Goal: Navigation & Orientation: Understand site structure

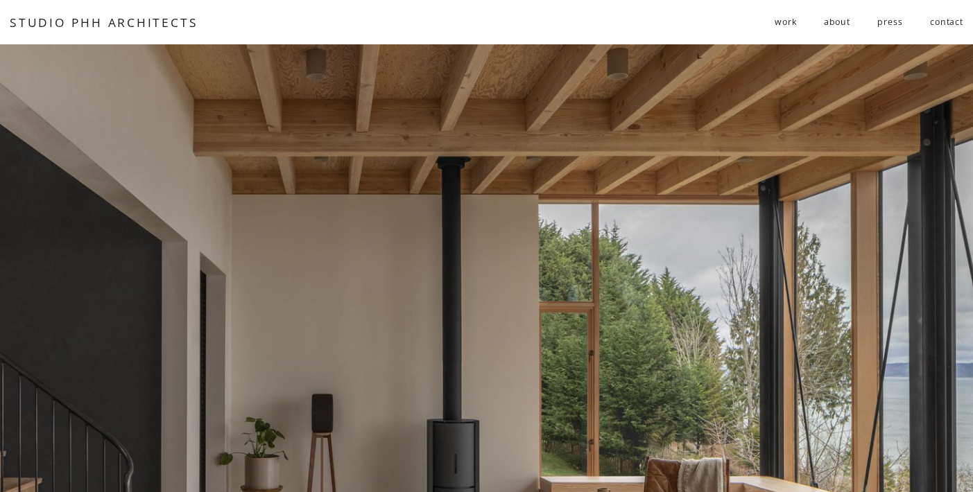
click at [0, 0] on span "residential" at bounding box center [0, 0] width 0 height 0
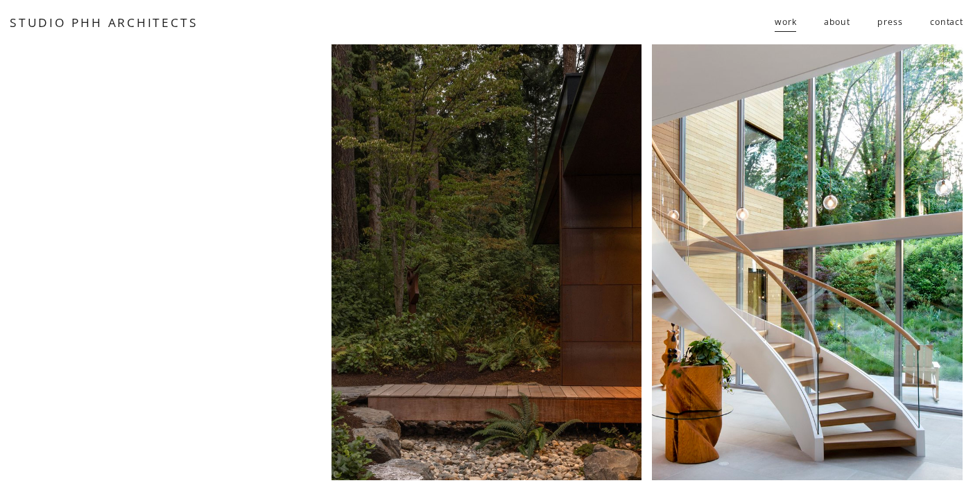
click at [839, 22] on link "about" at bounding box center [837, 21] width 26 height 23
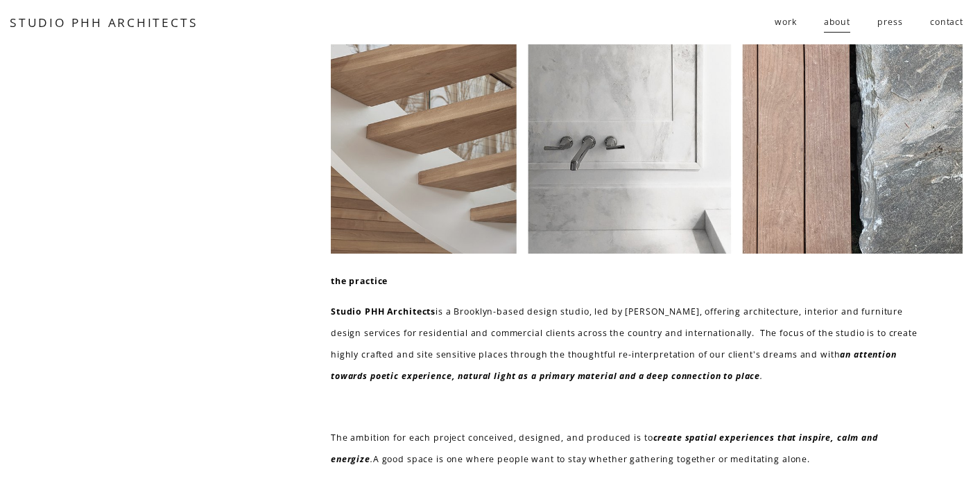
click at [895, 22] on link "press" at bounding box center [889, 21] width 25 height 23
